Goal: Navigation & Orientation: Find specific page/section

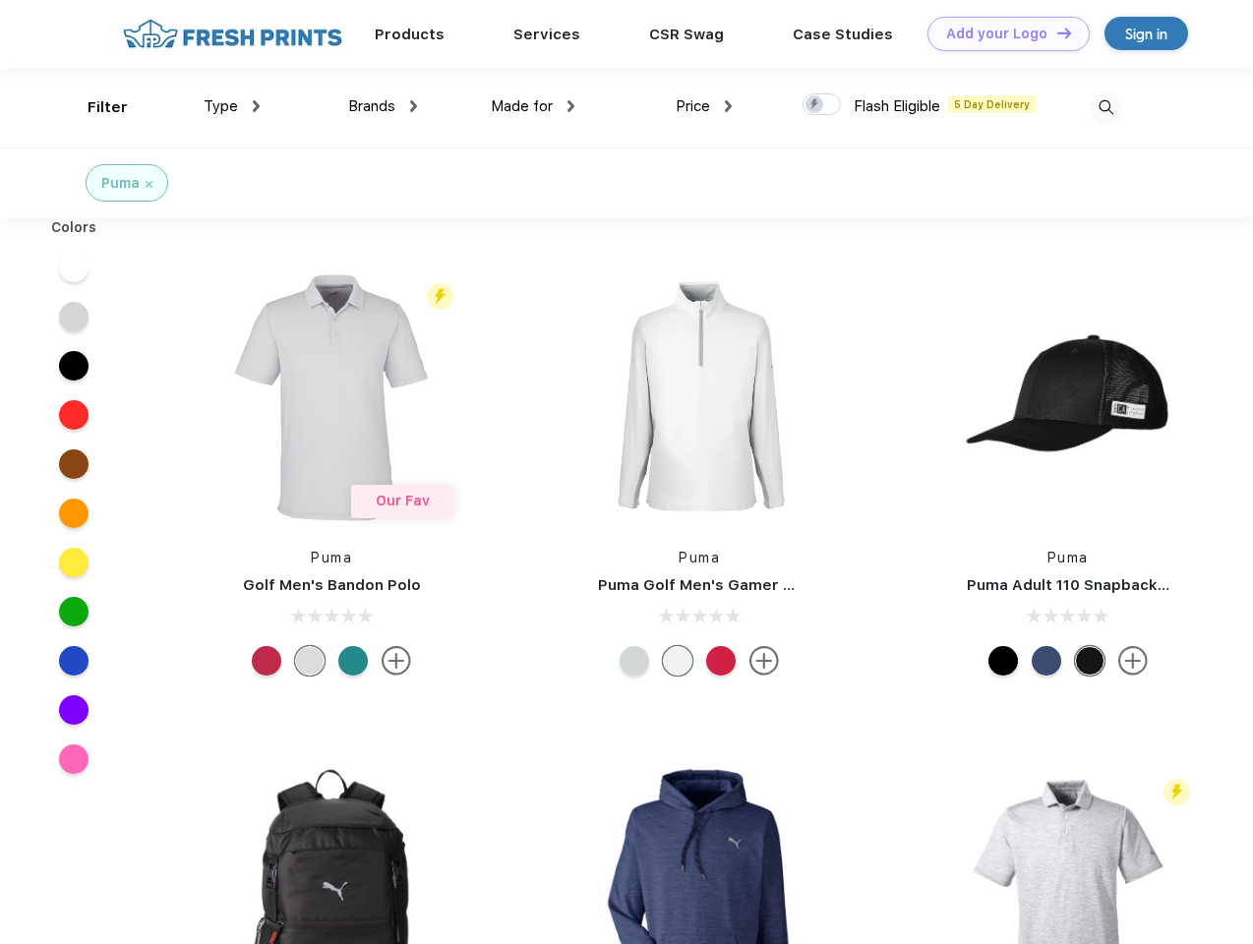
click at [1001, 33] on link "Add your Logo Design Tool" at bounding box center [1008, 34] width 162 height 34
click at [0, 0] on div "Design Tool" at bounding box center [0, 0] width 0 height 0
click at [1055, 32] on link "Add your Logo Design Tool" at bounding box center [1008, 34] width 162 height 34
click at [94, 107] on div "Filter" at bounding box center [108, 107] width 40 height 23
click at [232, 106] on span "Type" at bounding box center [221, 106] width 34 height 18
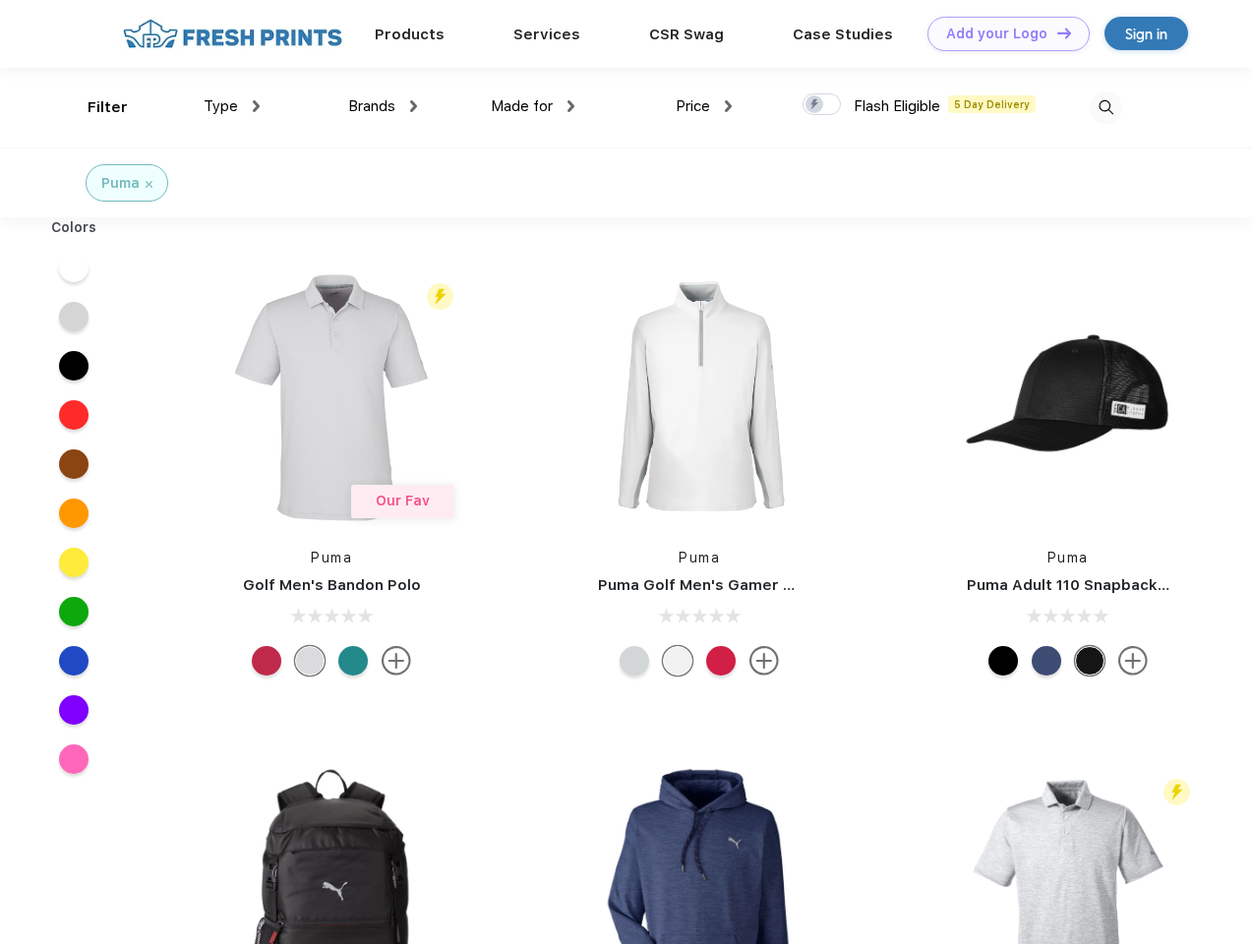
click at [383, 106] on span "Brands" at bounding box center [371, 106] width 47 height 18
click at [533, 106] on span "Made for" at bounding box center [522, 106] width 62 height 18
click at [704, 106] on span "Price" at bounding box center [693, 106] width 34 height 18
click at [822, 105] on div at bounding box center [821, 104] width 38 height 22
click at [815, 105] on input "checkbox" at bounding box center [808, 98] width 13 height 13
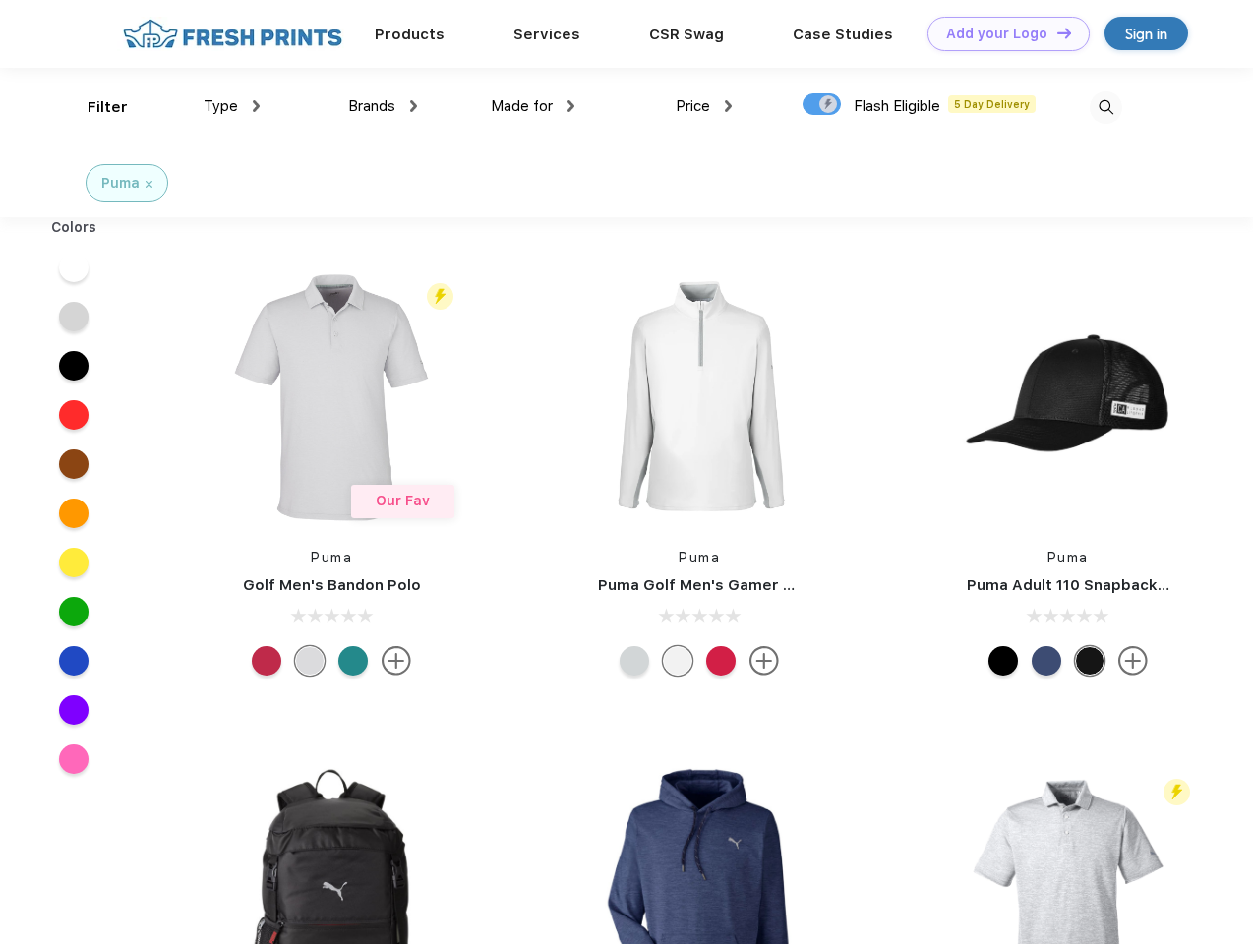
click at [1105, 107] on img at bounding box center [1106, 107] width 32 height 32
